Goal: Task Accomplishment & Management: Complete application form

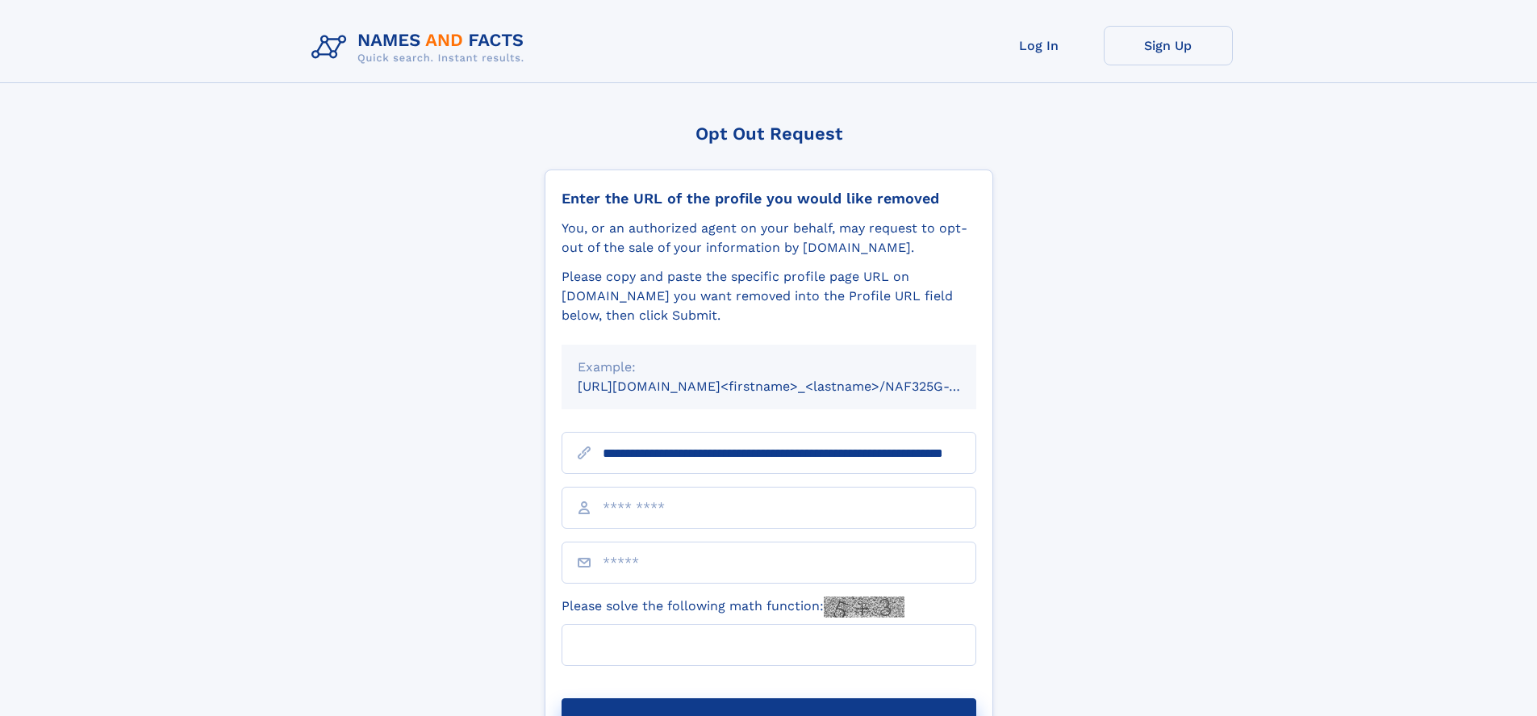
scroll to position [0, 140]
type input "**********"
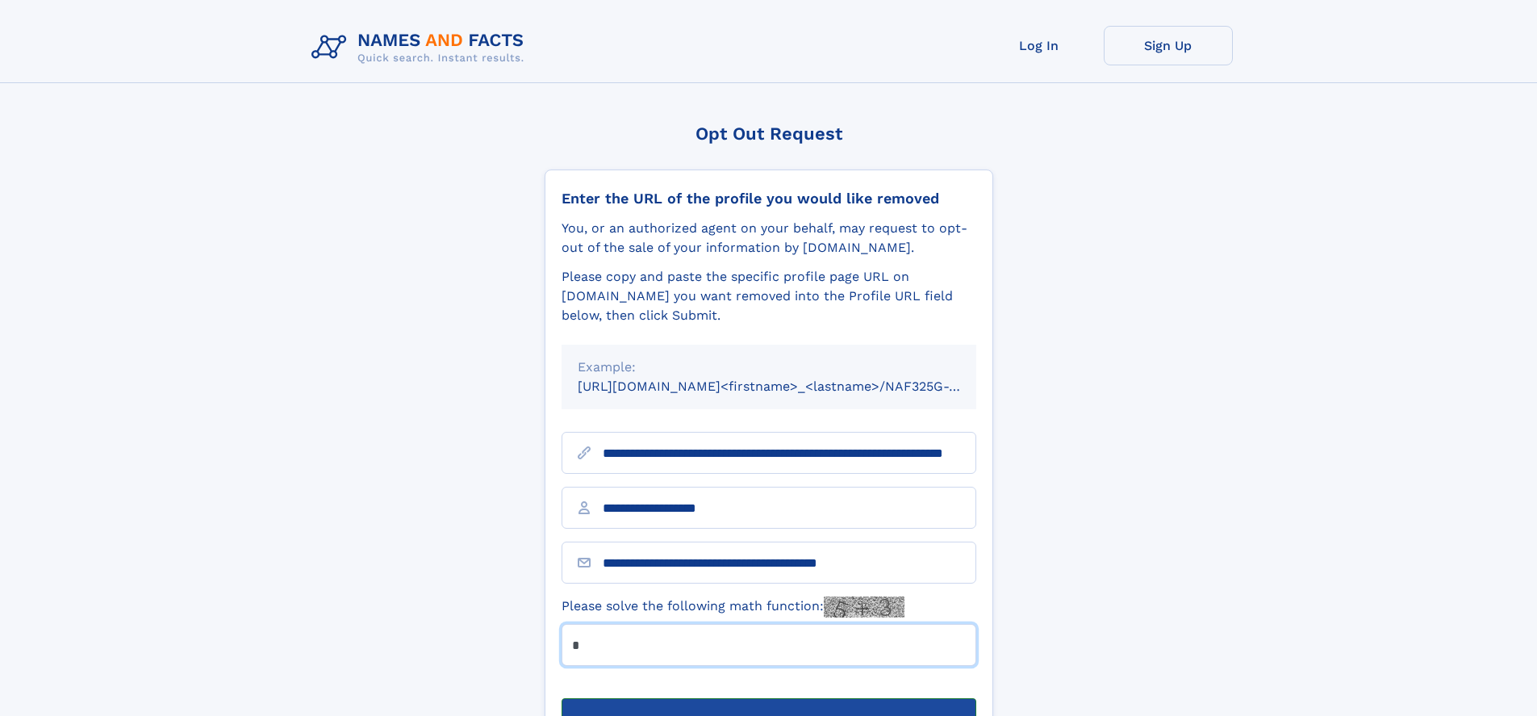
type input "*"
click at [768, 698] on button "Submit Opt Out Request" at bounding box center [769, 724] width 415 height 52
